Goal: Task Accomplishment & Management: Complete application form

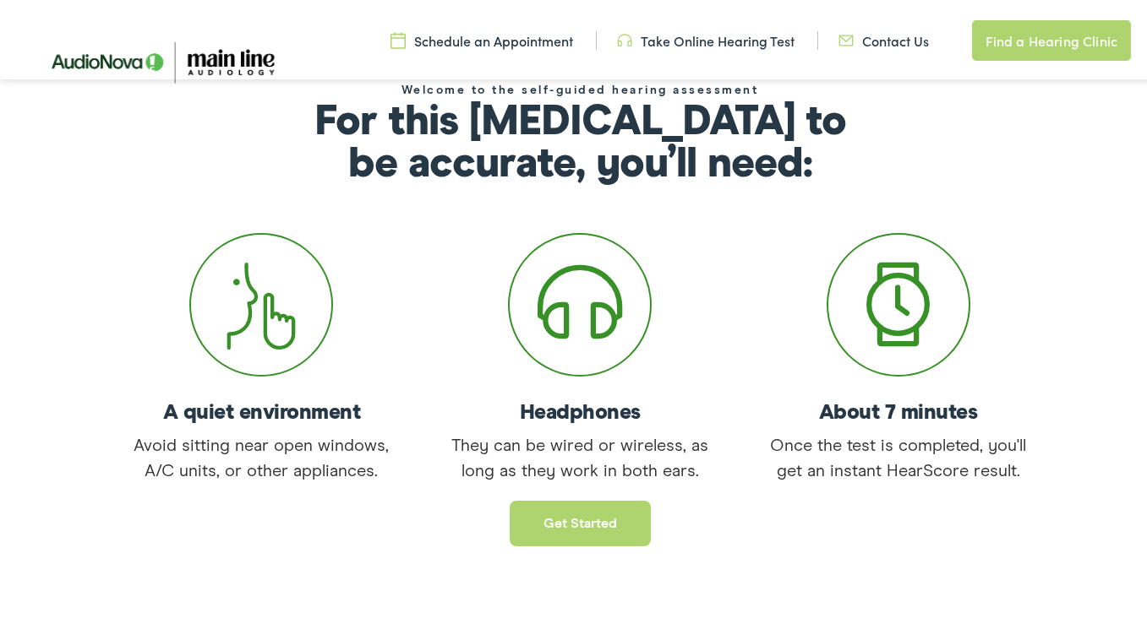
scroll to position [307, 0]
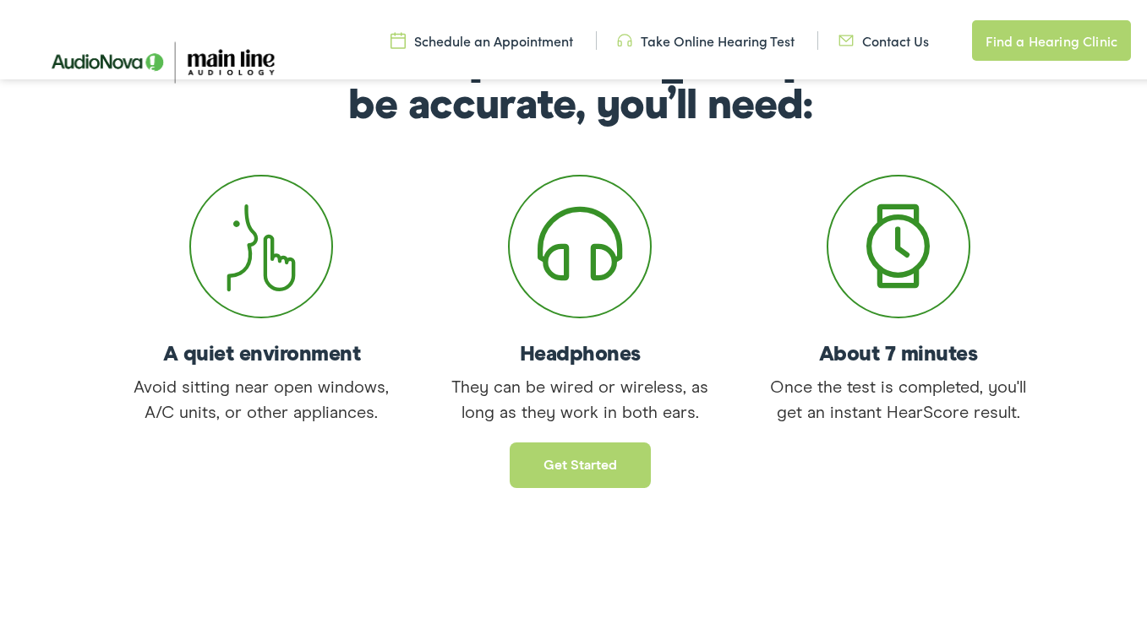
click at [549, 474] on link "Get started" at bounding box center [580, 462] width 141 height 46
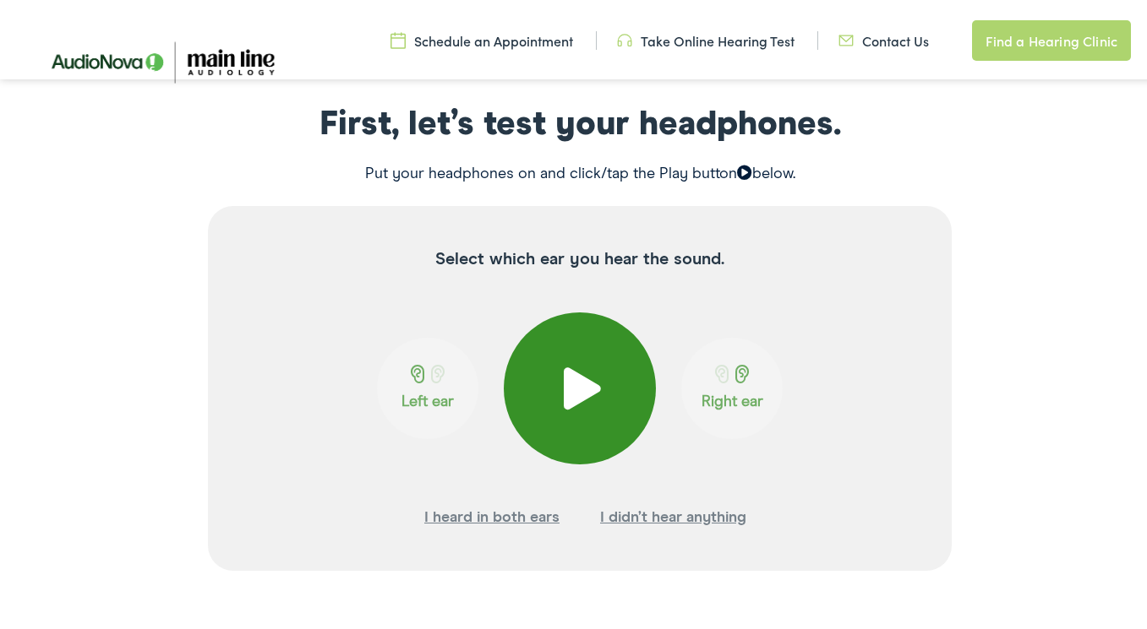
click at [577, 389] on span at bounding box center [579, 385] width 41 height 42
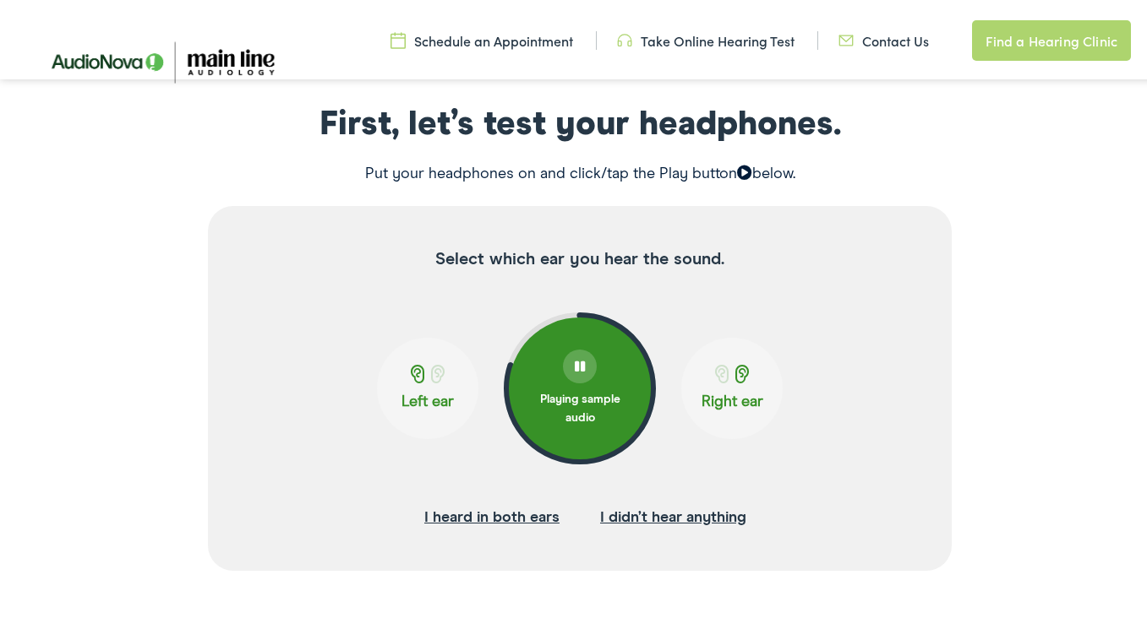
click at [428, 373] on span at bounding box center [438, 371] width 21 height 19
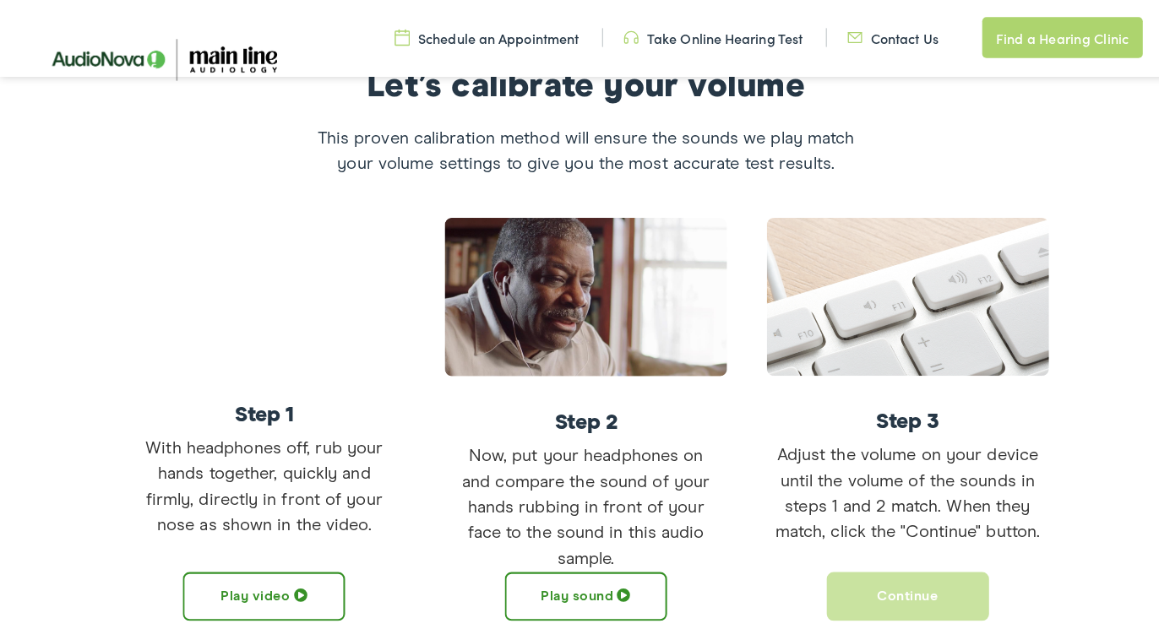
scroll to position [349, 0]
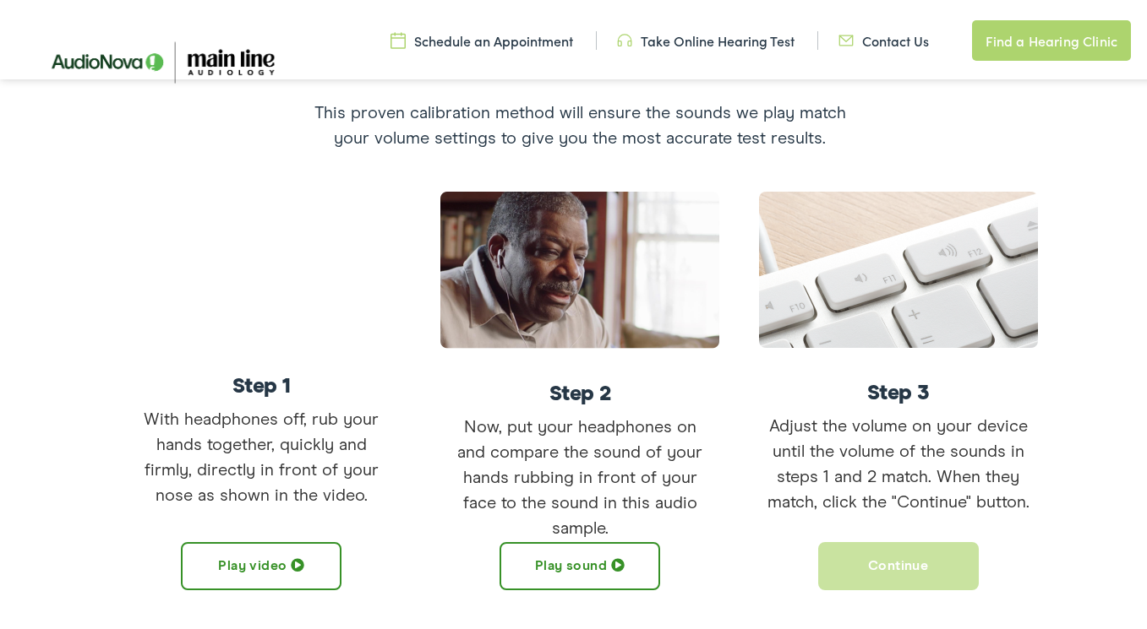
click at [523, 559] on button "Play sound" at bounding box center [579, 563] width 161 height 48
click at [590, 569] on button "Pause sound" at bounding box center [579, 563] width 161 height 48
click at [569, 564] on button "Play sound" at bounding box center [579, 563] width 161 height 48
click at [613, 556] on button "Pause sound" at bounding box center [579, 563] width 161 height 48
click at [854, 559] on button "Continue" at bounding box center [898, 563] width 161 height 48
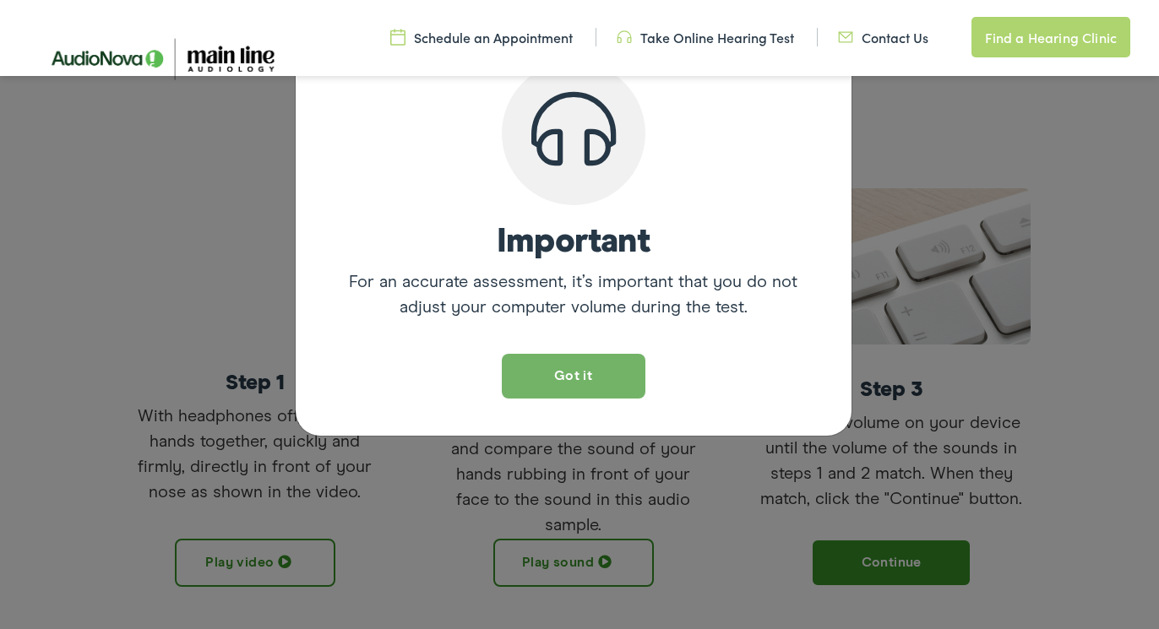
click at [579, 385] on button "Got it" at bounding box center [574, 376] width 144 height 45
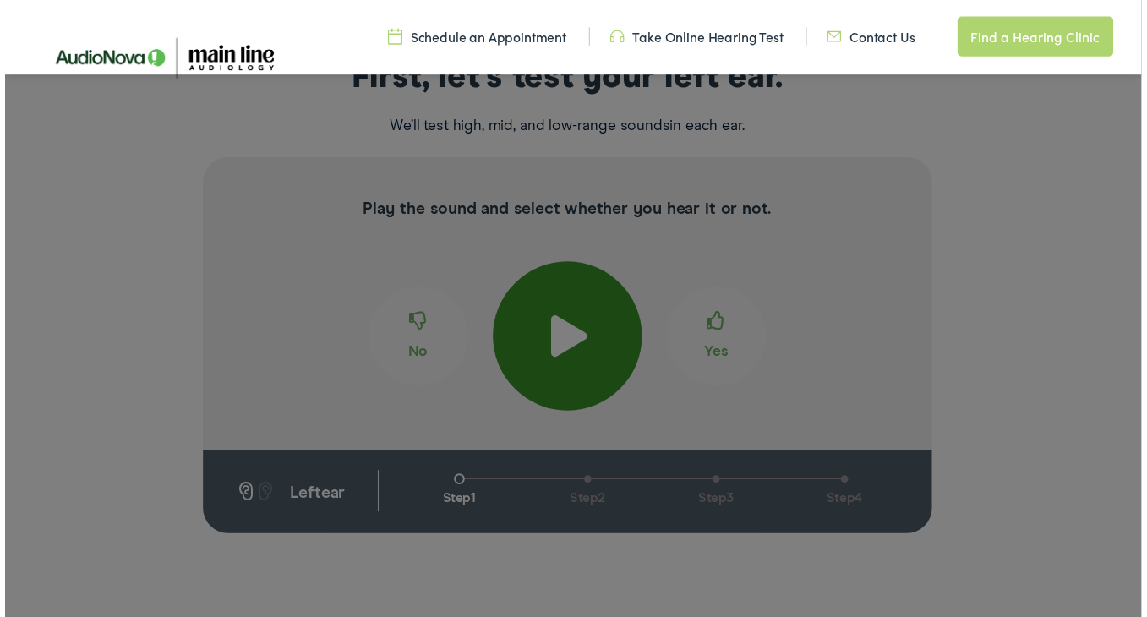
scroll to position [324, 0]
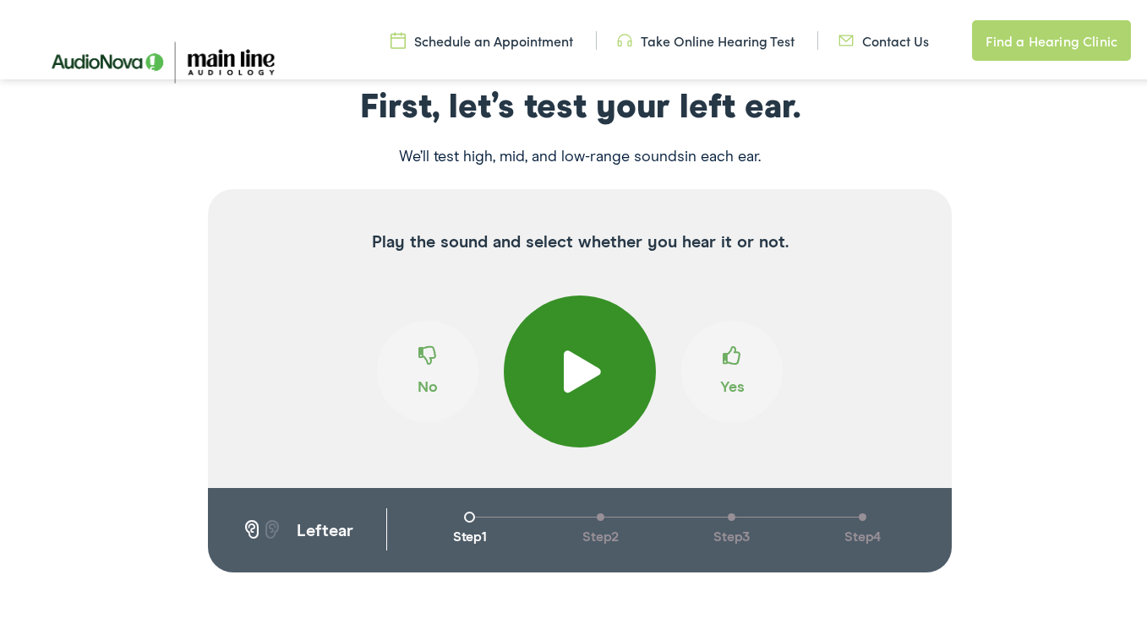
click at [578, 362] on span at bounding box center [579, 368] width 41 height 42
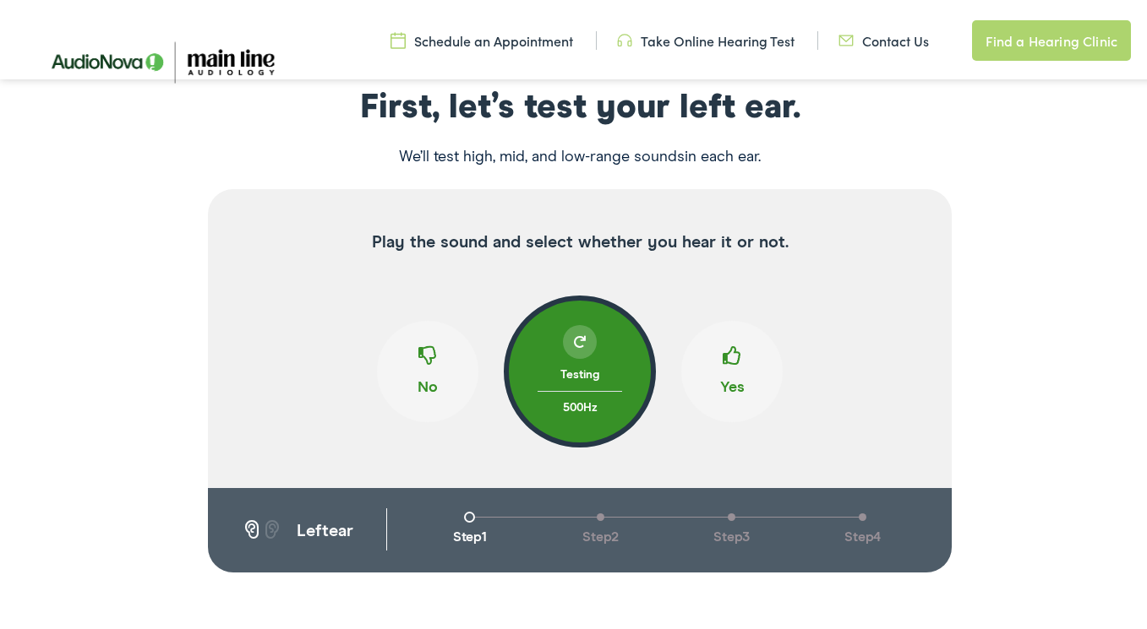
click at [728, 350] on span at bounding box center [731, 359] width 19 height 32
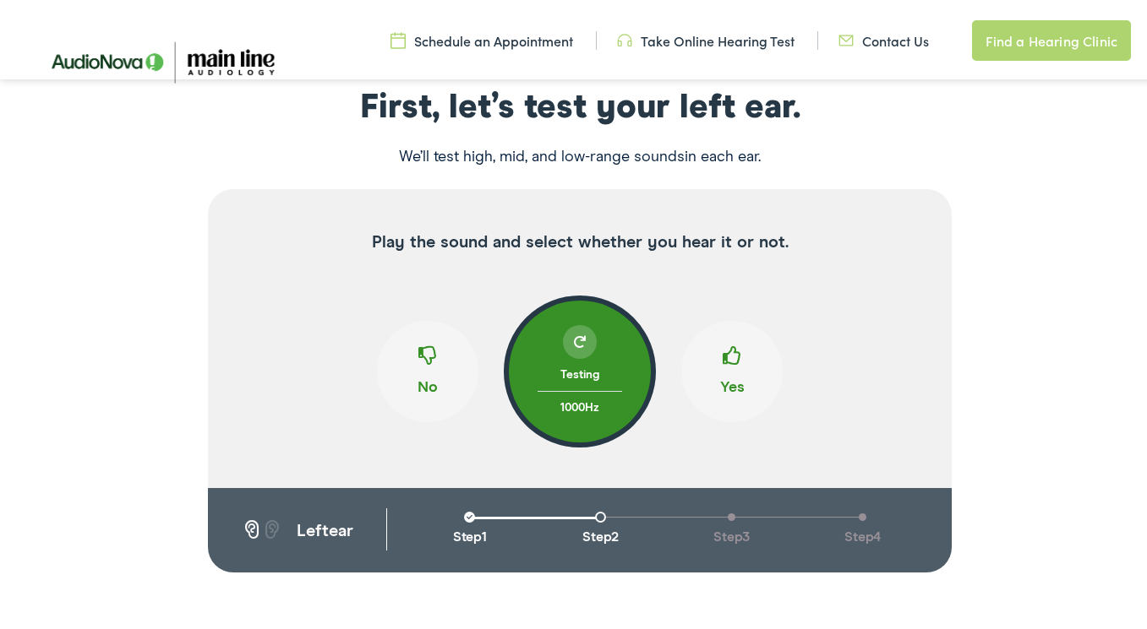
click at [728, 350] on span at bounding box center [731, 359] width 19 height 32
click at [722, 351] on span at bounding box center [731, 359] width 19 height 32
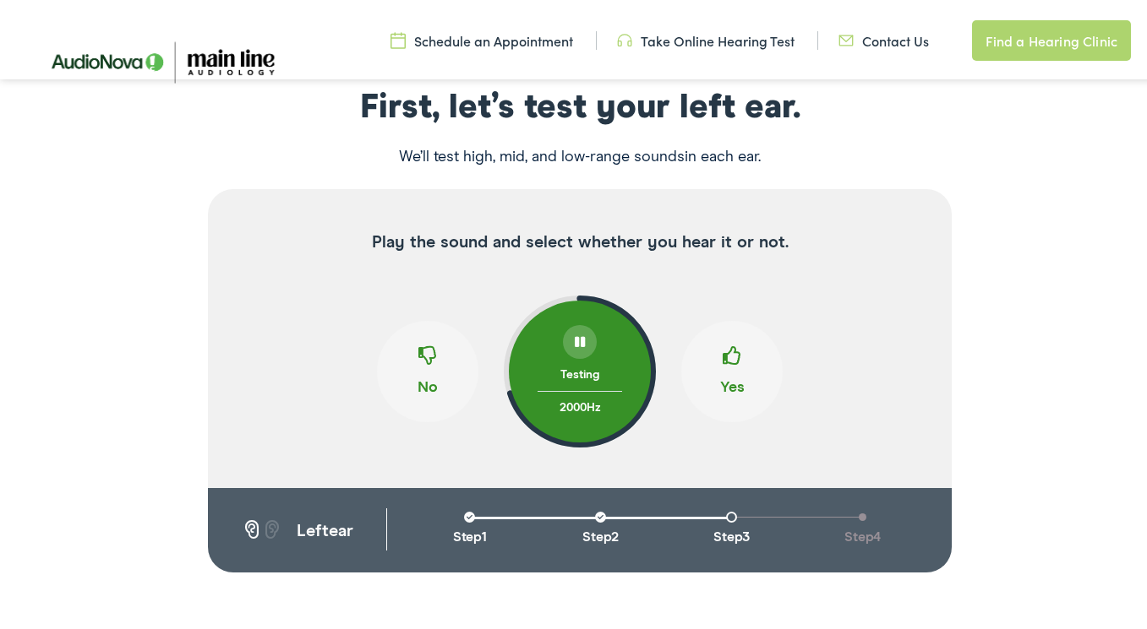
click at [722, 351] on span at bounding box center [731, 359] width 19 height 32
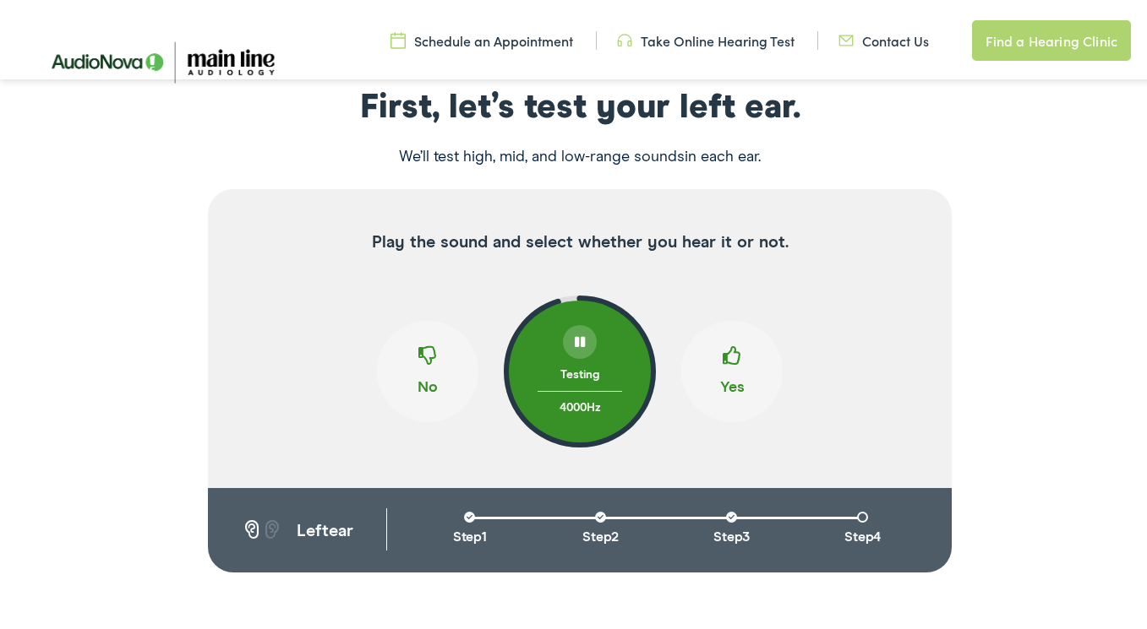
click at [722, 351] on span at bounding box center [731, 359] width 19 height 32
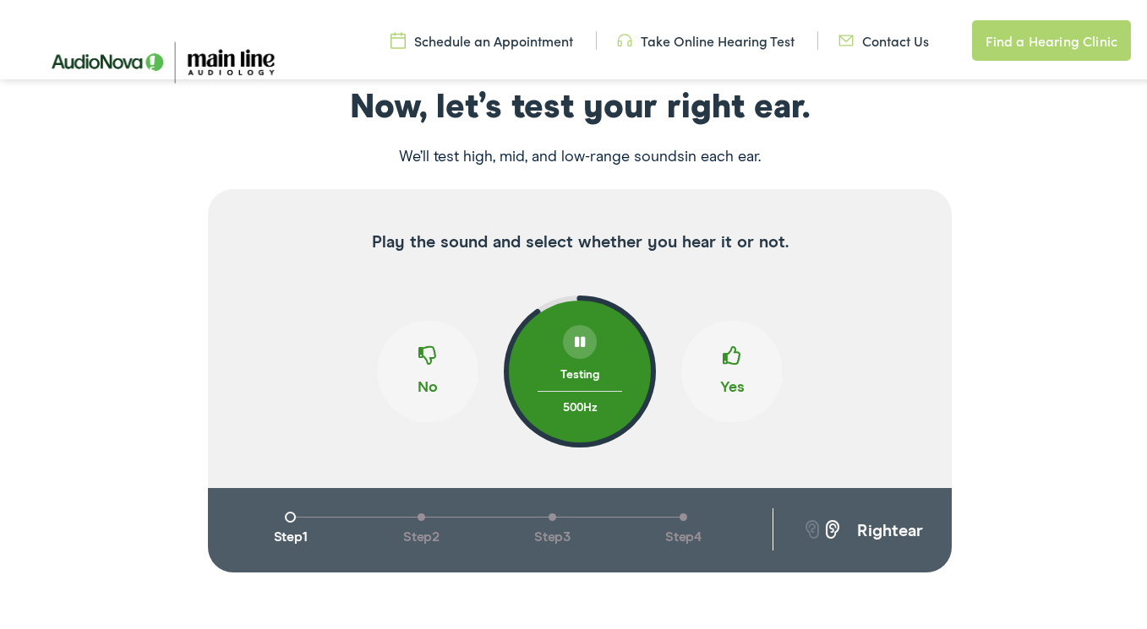
click at [722, 351] on span at bounding box center [731, 359] width 19 height 32
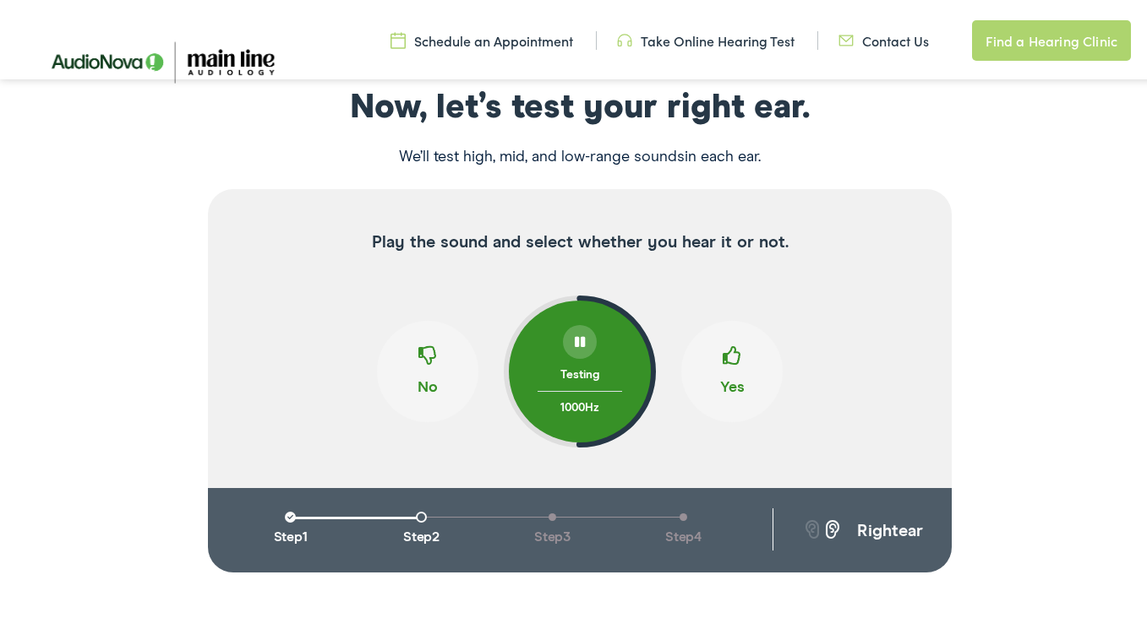
click at [722, 351] on span at bounding box center [731, 359] width 19 height 32
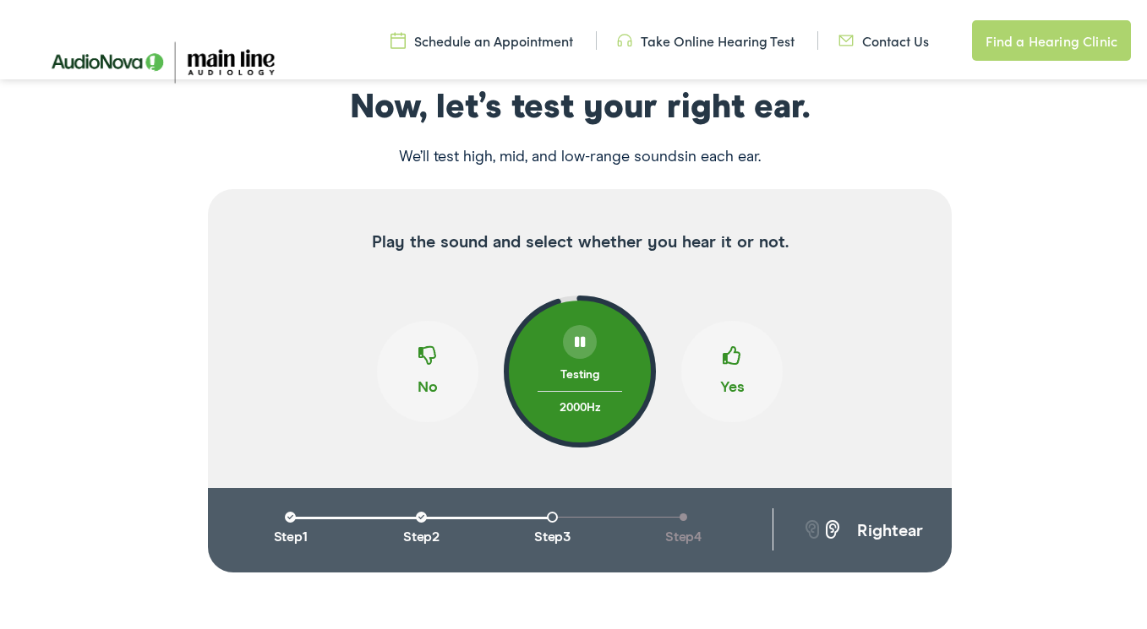
click at [722, 351] on span at bounding box center [731, 359] width 19 height 32
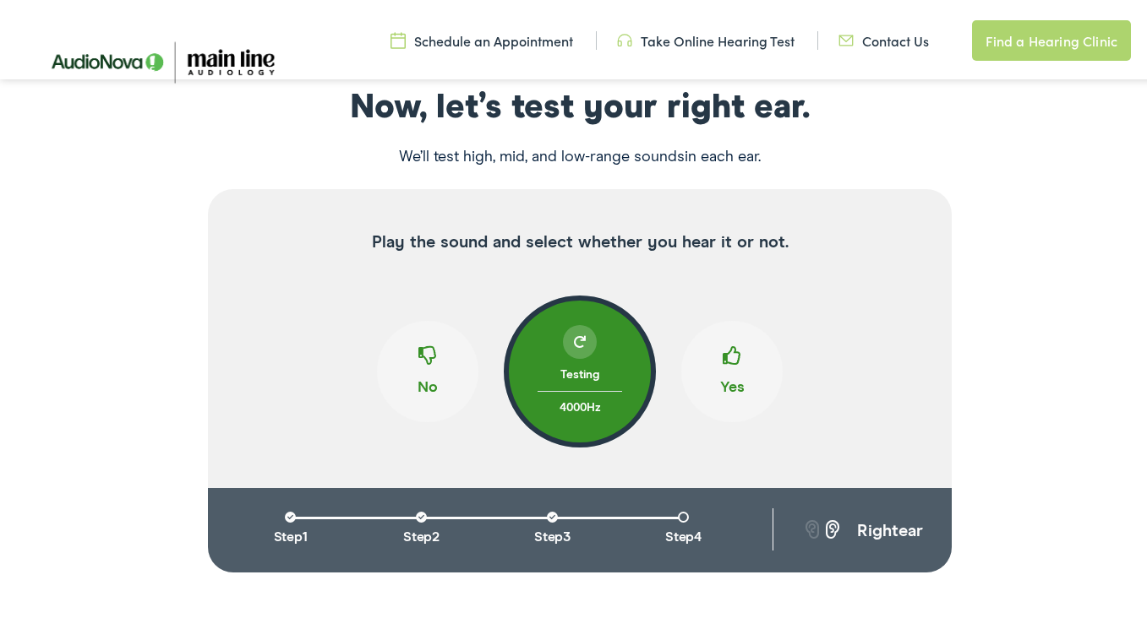
click at [722, 351] on span at bounding box center [731, 359] width 19 height 32
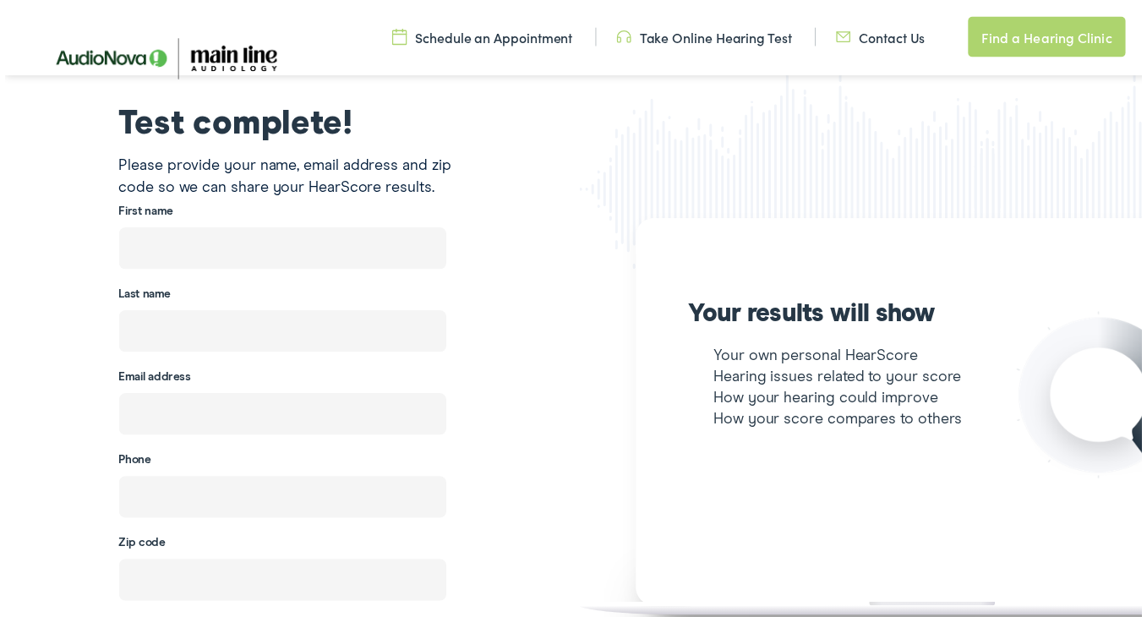
click at [286, 251] on input "text" at bounding box center [280, 250] width 330 height 42
type input "[PERSON_NAME]"
click at [239, 322] on input "text" at bounding box center [280, 334] width 330 height 42
type input "Waggon"
drag, startPoint x: 221, startPoint y: 251, endPoint x: 122, endPoint y: 248, distance: 98.9
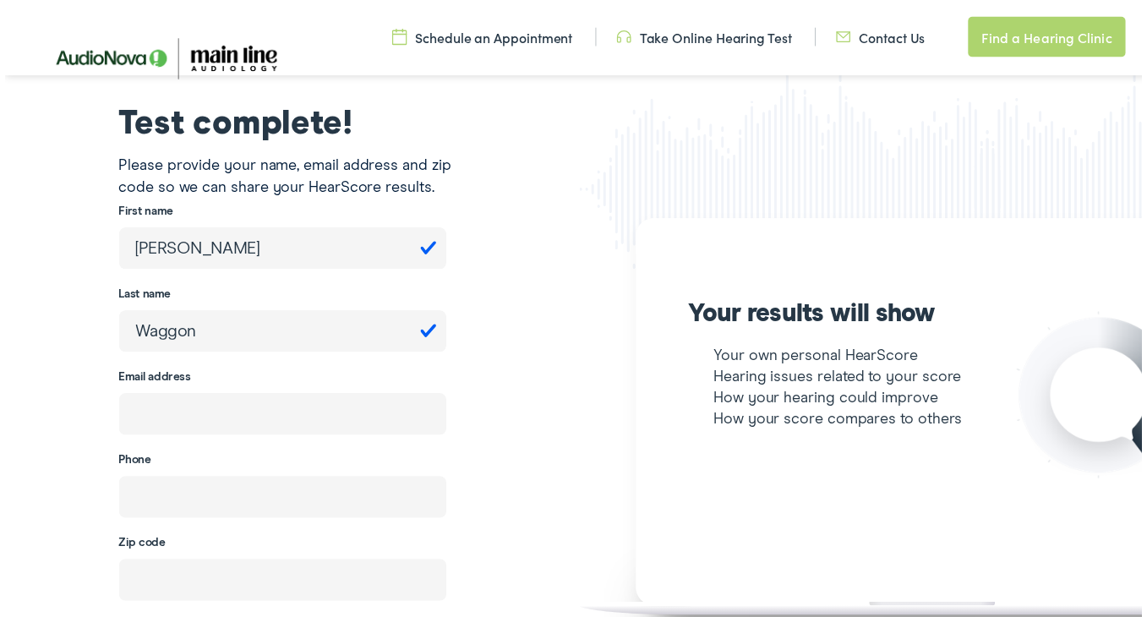
click at [122, 248] on input "[PERSON_NAME]" at bounding box center [280, 250] width 330 height 42
click at [199, 327] on input "Waggon" at bounding box center [280, 334] width 330 height 42
click at [215, 425] on input "email" at bounding box center [280, 417] width 330 height 42
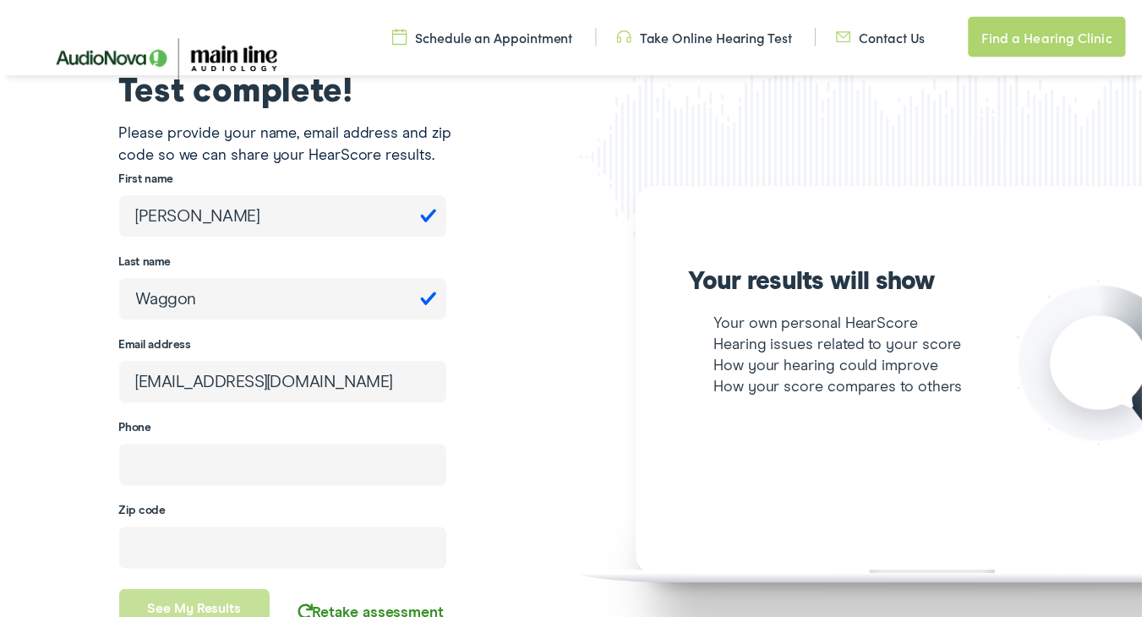
type input "[EMAIL_ADDRESS][DOMAIN_NAME]"
click at [182, 543] on input "number" at bounding box center [280, 552] width 330 height 42
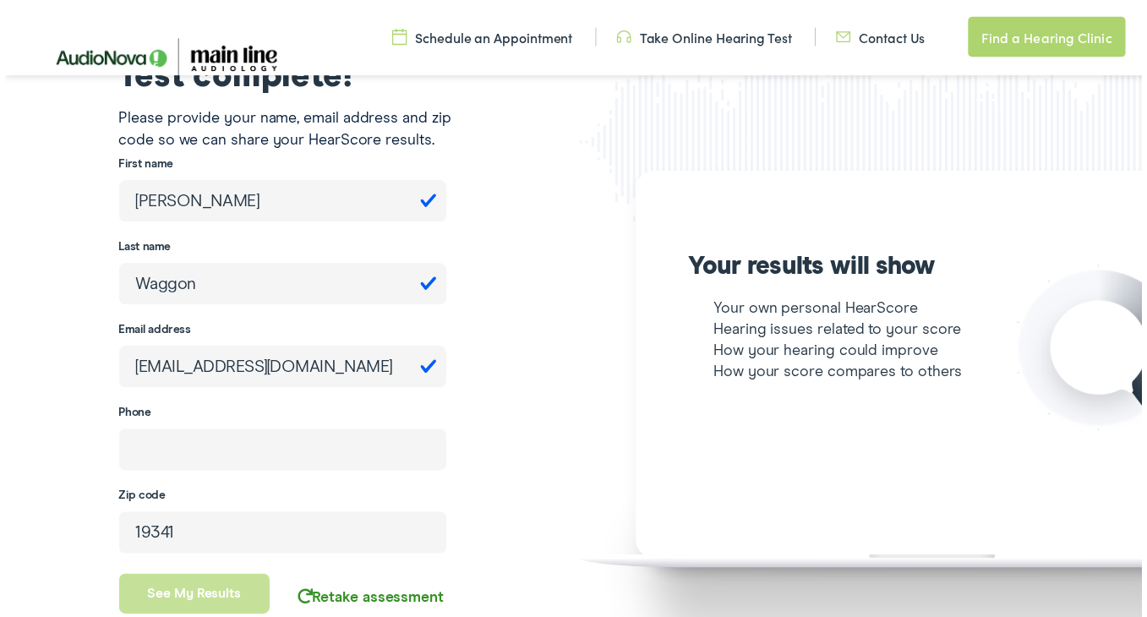
scroll to position [488, 0]
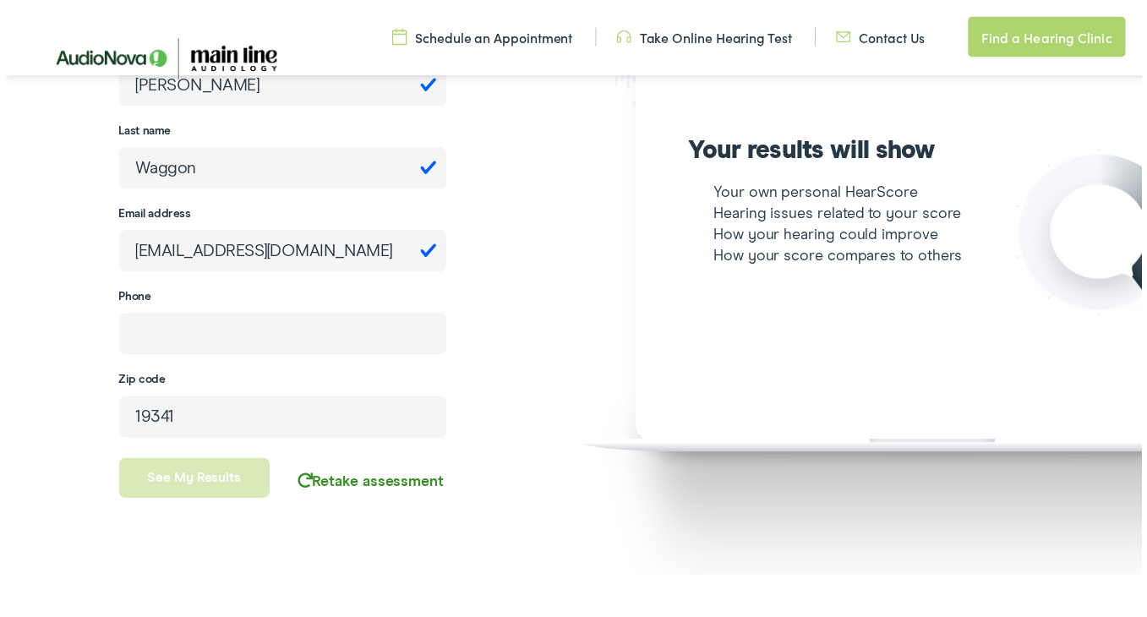
type input "19341"
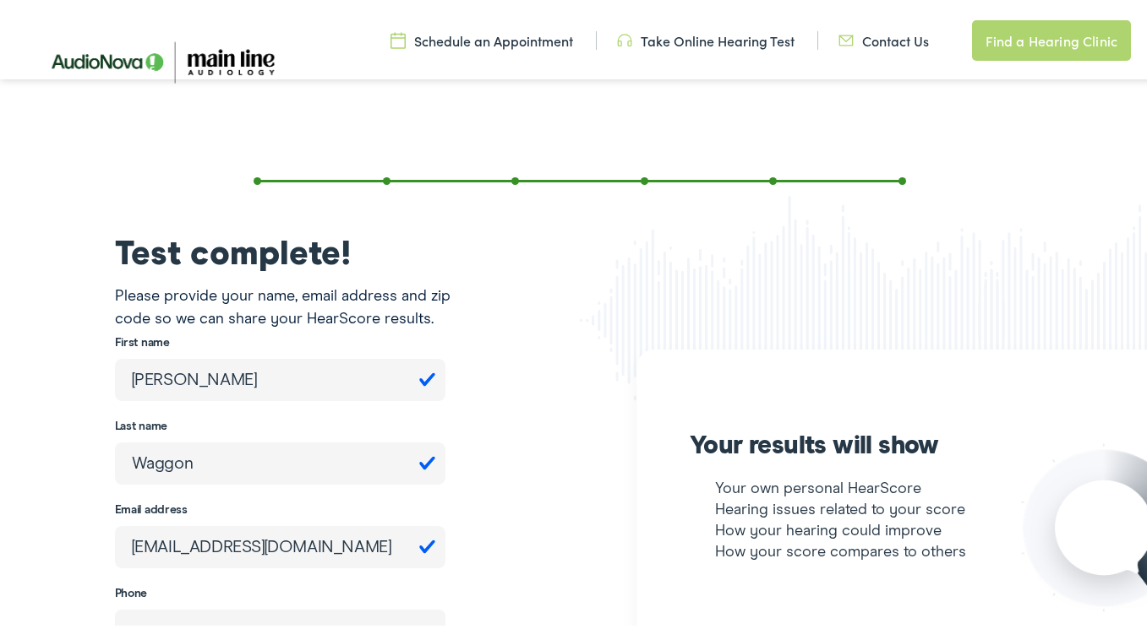
scroll to position [451, 0]
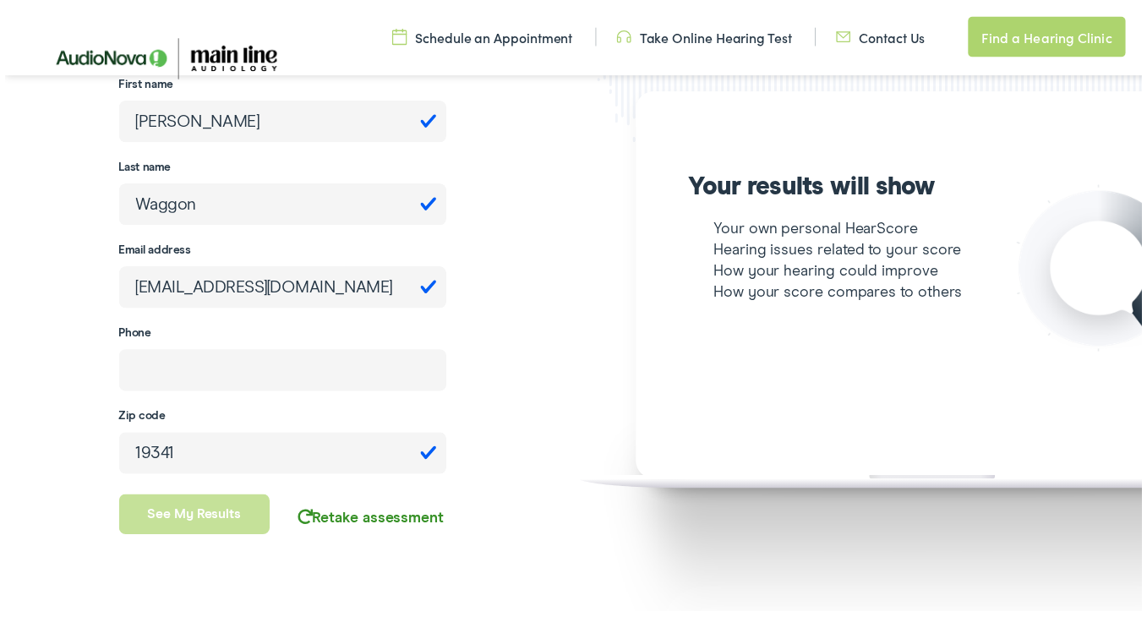
click at [176, 369] on input "tel" at bounding box center [280, 373] width 330 height 42
type input "[PHONE_NUMBER]"
click at [146, 514] on button "See my results" at bounding box center [191, 519] width 153 height 41
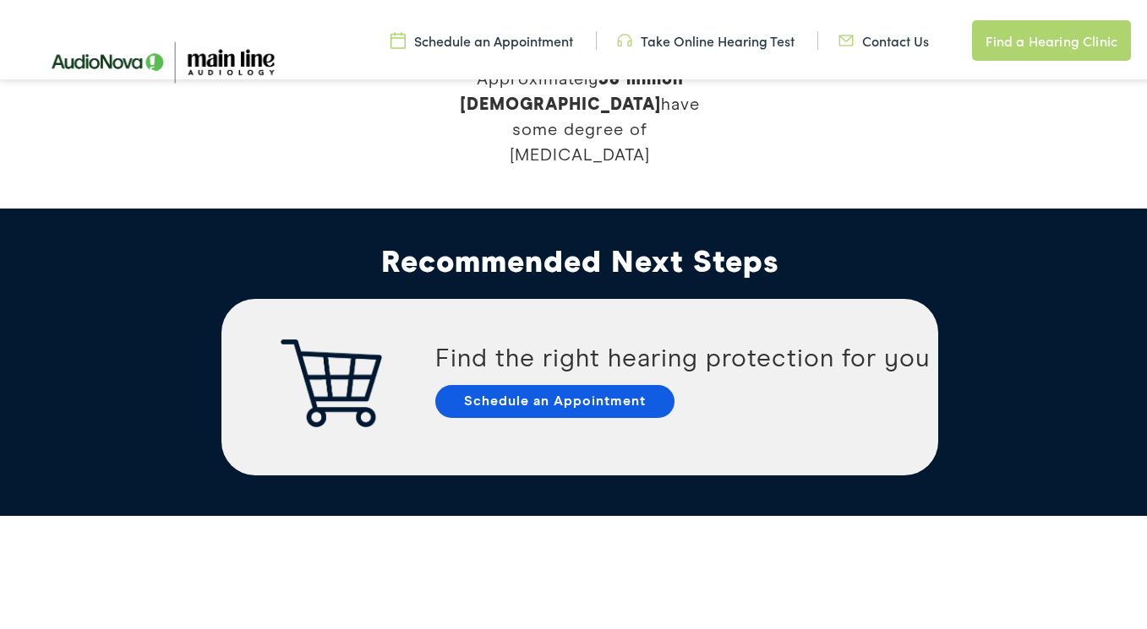
scroll to position [3323, 0]
